Goal: Information Seeking & Learning: Learn about a topic

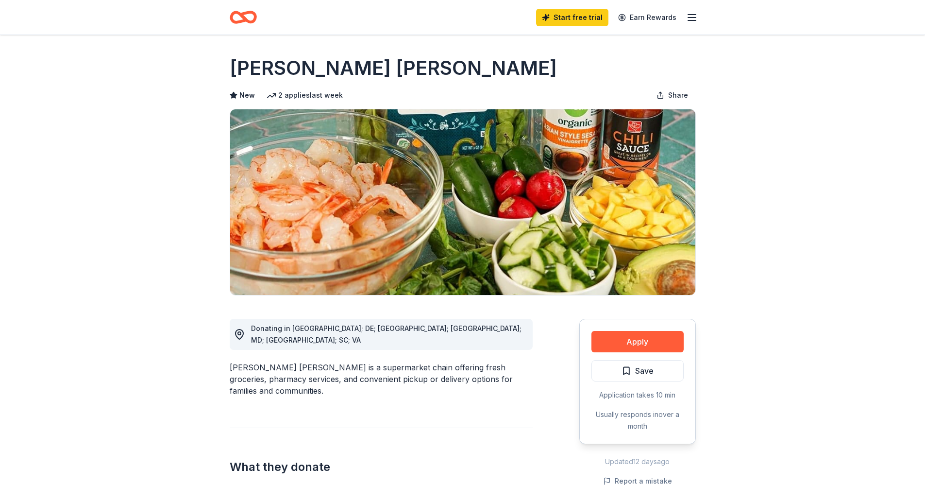
click at [693, 18] on icon "button" at bounding box center [692, 18] width 12 height 12
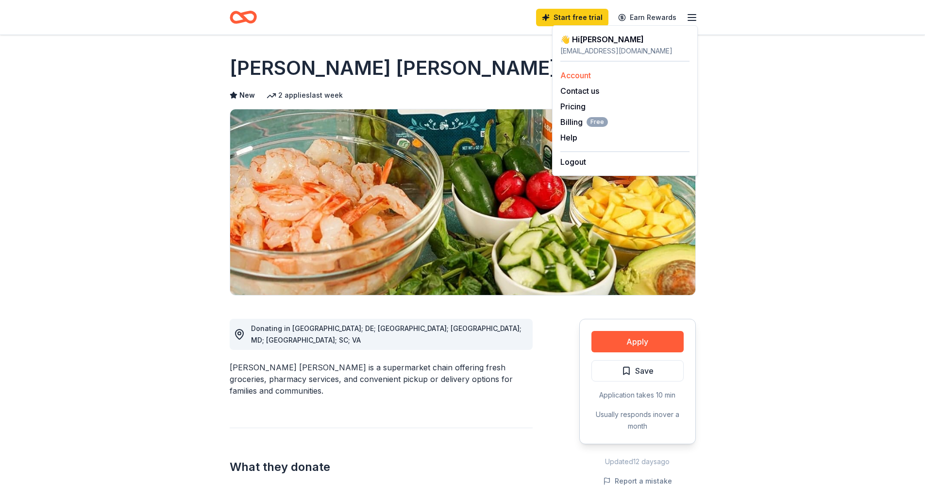
click at [582, 75] on link "Account" at bounding box center [576, 75] width 31 height 10
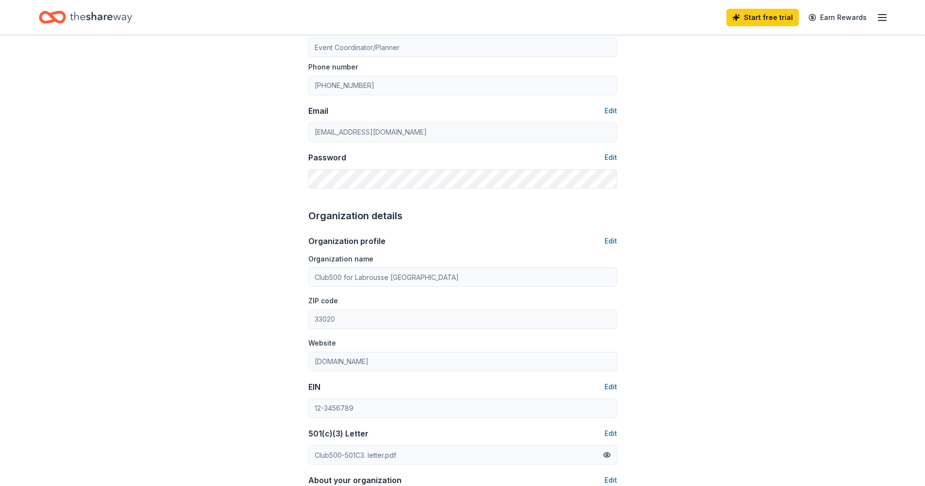
scroll to position [86, 0]
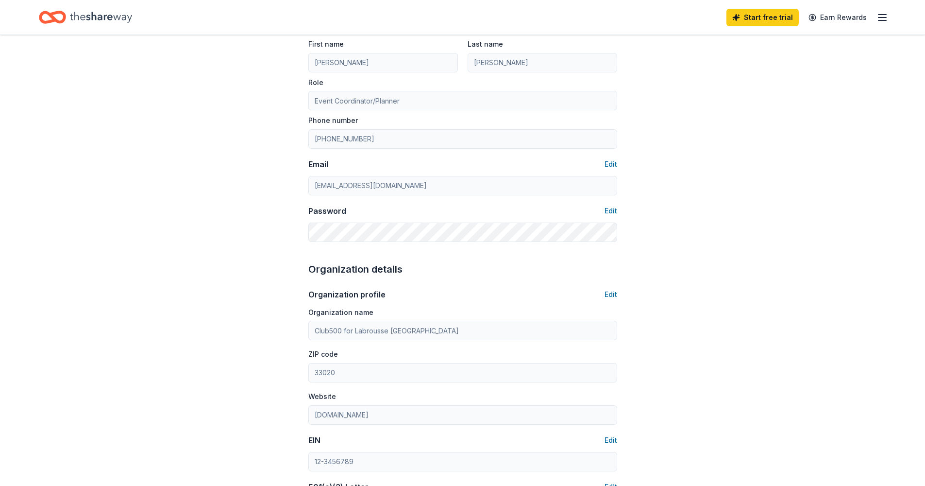
click at [880, 15] on icon "button" at bounding box center [883, 18] width 12 height 12
click at [780, 74] on link "Account" at bounding box center [766, 75] width 31 height 10
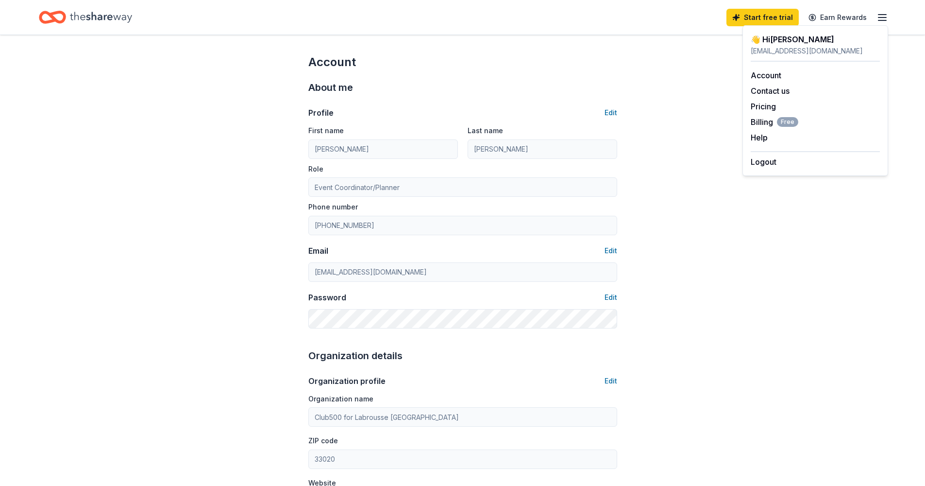
click at [885, 13] on icon "button" at bounding box center [883, 18] width 12 height 12
click at [785, 42] on div "👋 Hi [PERSON_NAME]" at bounding box center [815, 40] width 129 height 12
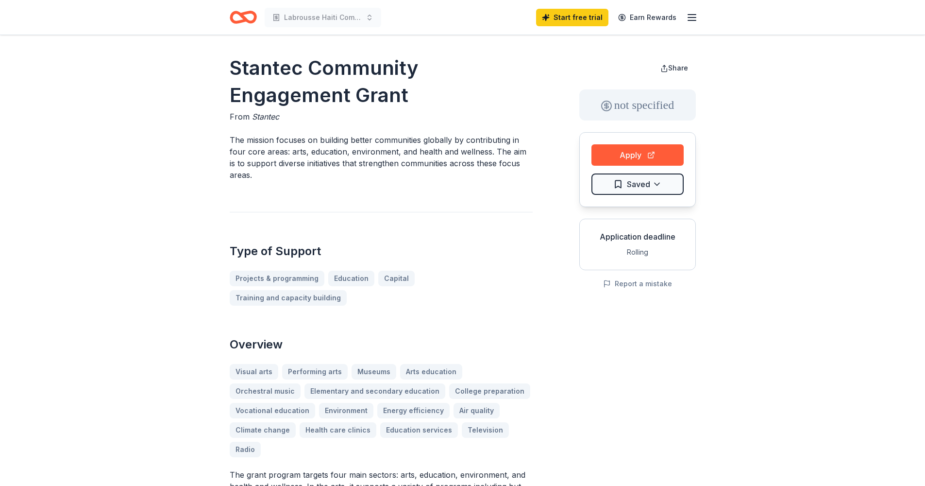
click at [694, 15] on line "button" at bounding box center [692, 15] width 8 height 0
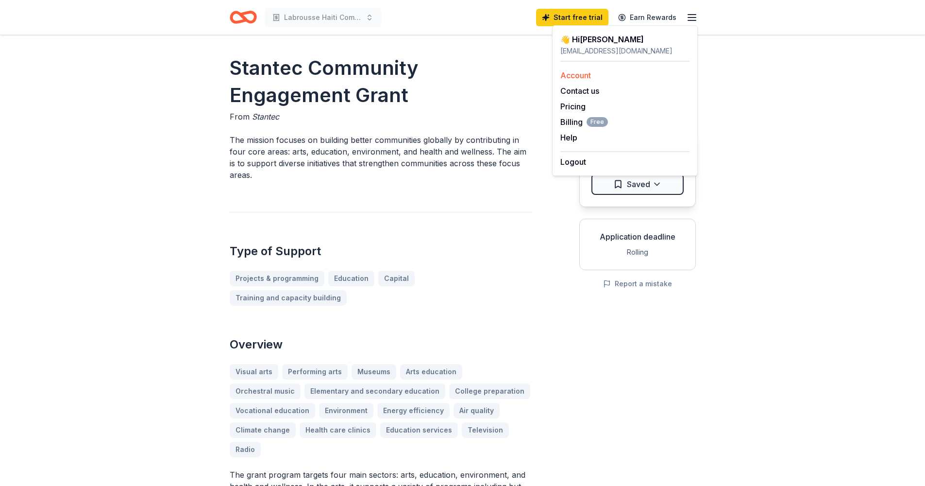
click at [578, 78] on link "Account" at bounding box center [576, 75] width 31 height 10
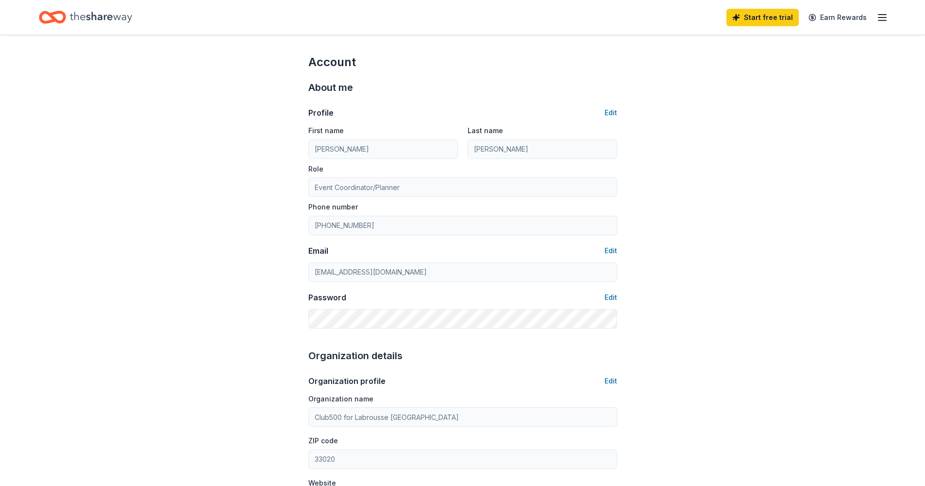
click at [89, 20] on icon "Home" at bounding box center [101, 17] width 62 height 11
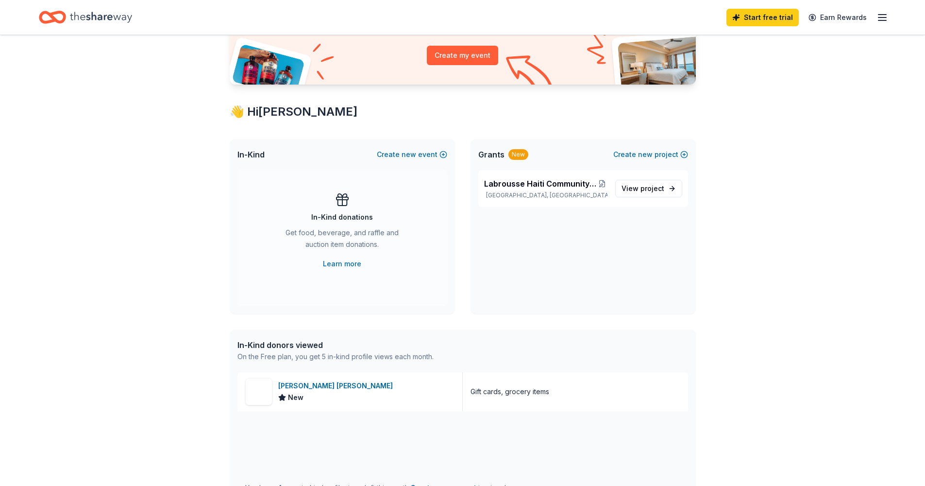
scroll to position [117, 0]
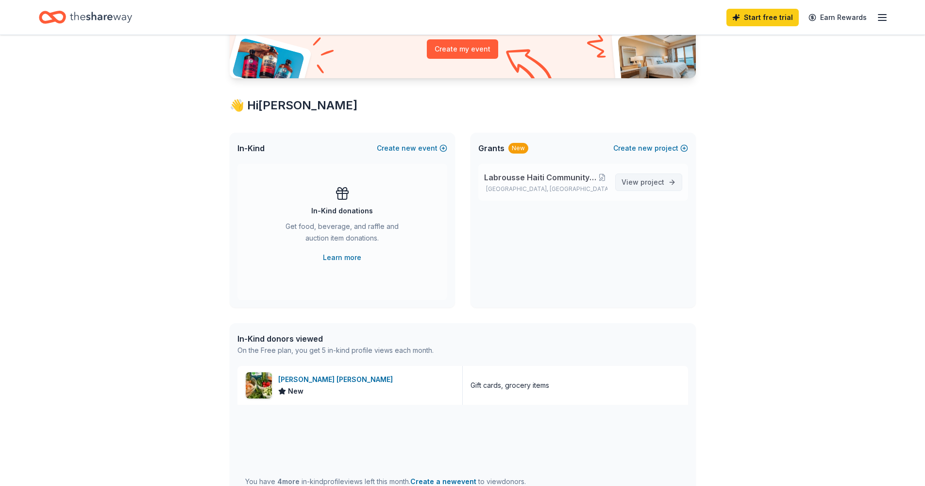
click at [649, 184] on span "project" at bounding box center [653, 182] width 24 height 8
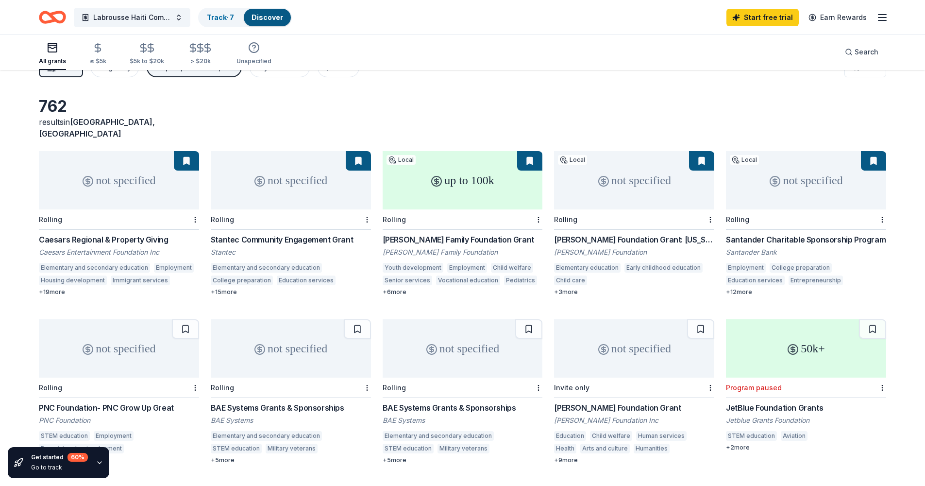
scroll to position [11, 0]
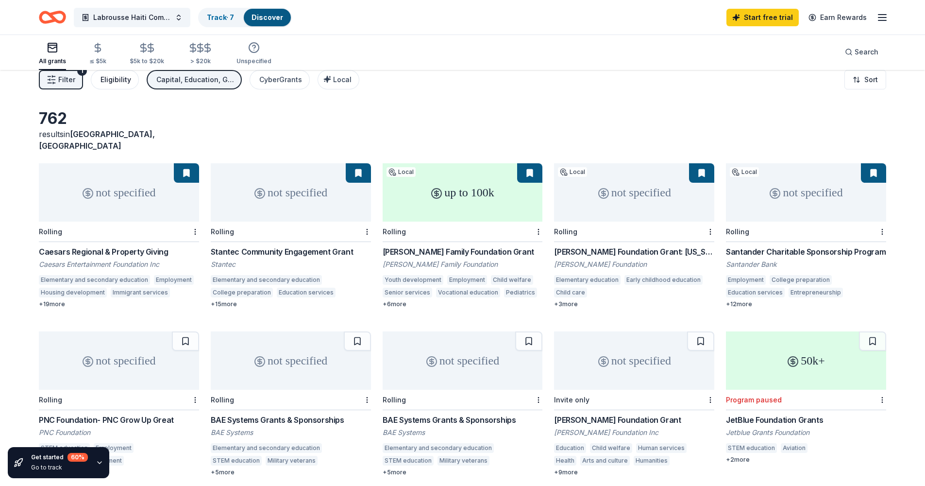
click at [112, 85] on div "Eligibility" at bounding box center [116, 80] width 31 height 12
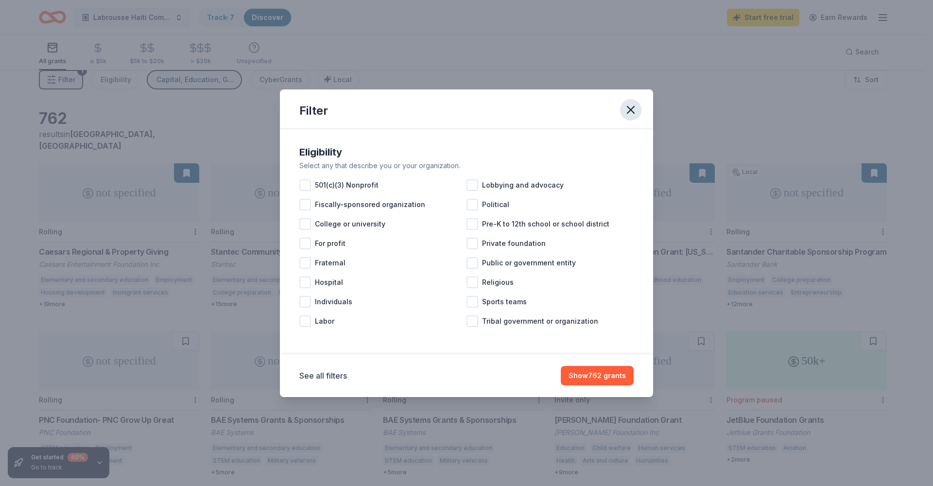
click at [633, 108] on icon "button" at bounding box center [631, 110] width 14 height 14
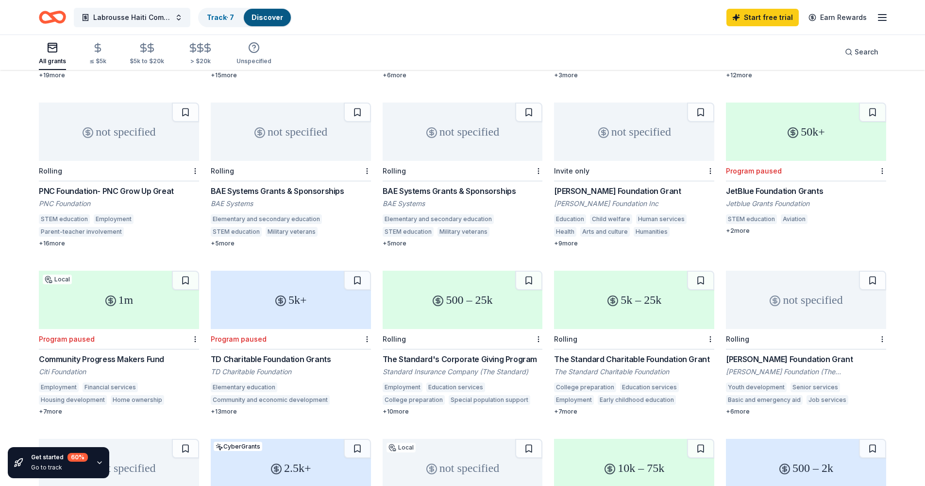
scroll to position [0, 0]
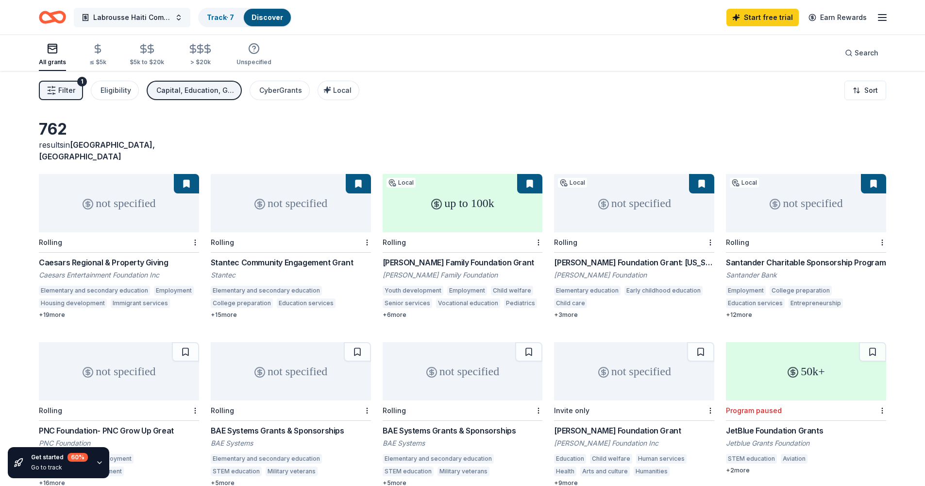
click at [125, 16] on span "Labrousse Haiti Community School - EFACAP" at bounding box center [132, 18] width 78 height 12
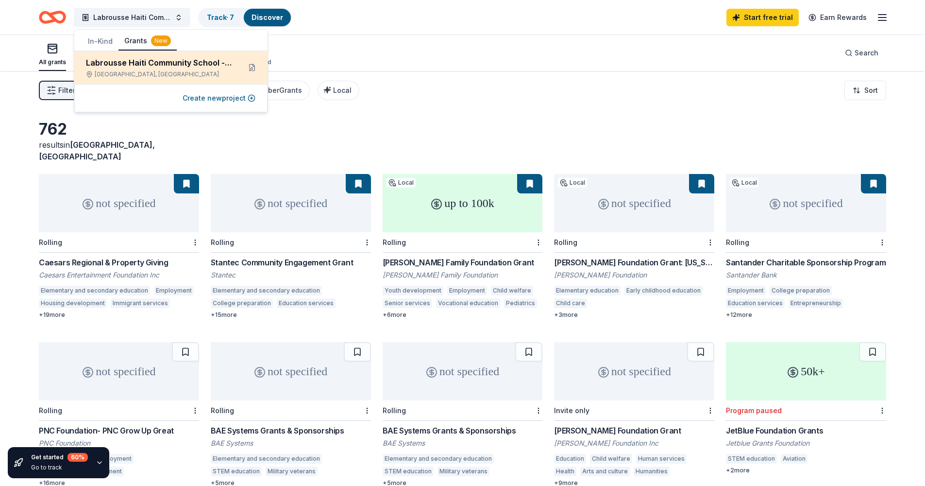
click at [191, 65] on div "Labrousse Haiti Community School - EFACAP" at bounding box center [159, 63] width 147 height 12
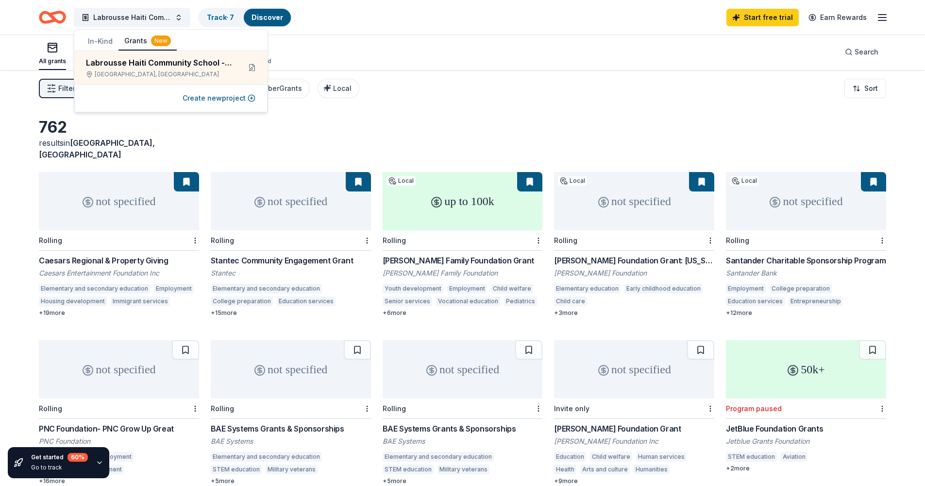
click at [47, 48] on icon "button" at bounding box center [53, 48] width 12 height 12
